Goal: Navigation & Orientation: Go to known website

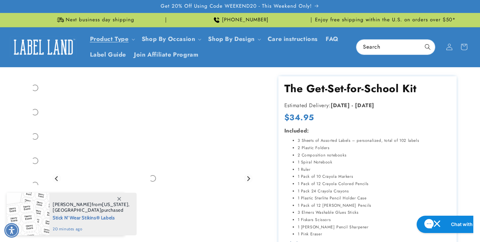
click at [45, 43] on img at bounding box center [43, 47] width 67 height 21
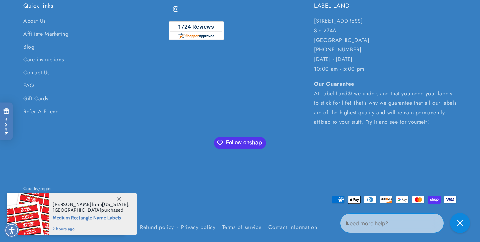
scroll to position [1626, 0]
